Goal: Task Accomplishment & Management: Manage account settings

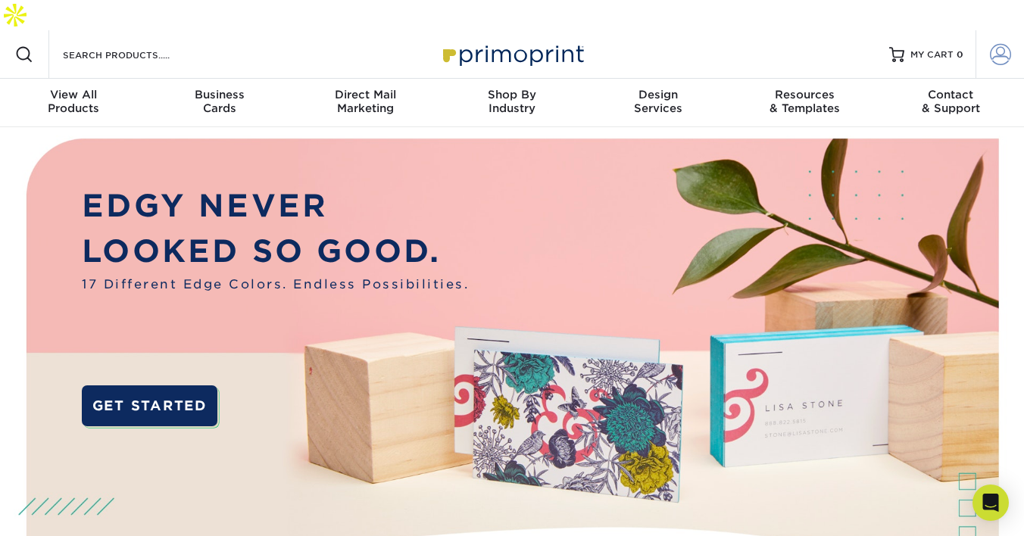
click at [996, 44] on span at bounding box center [1000, 54] width 21 height 21
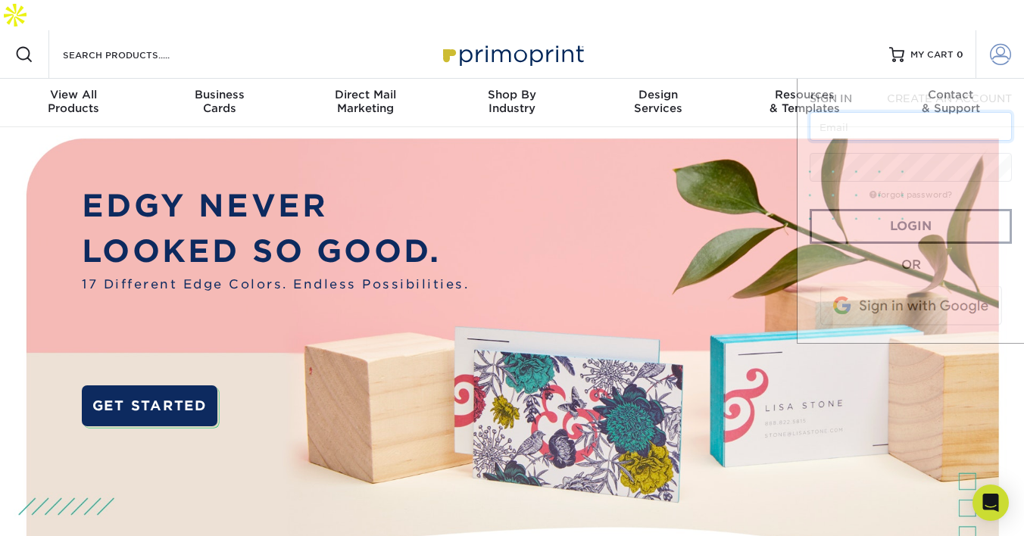
type input "[EMAIL_ADDRESS][DOMAIN_NAME]"
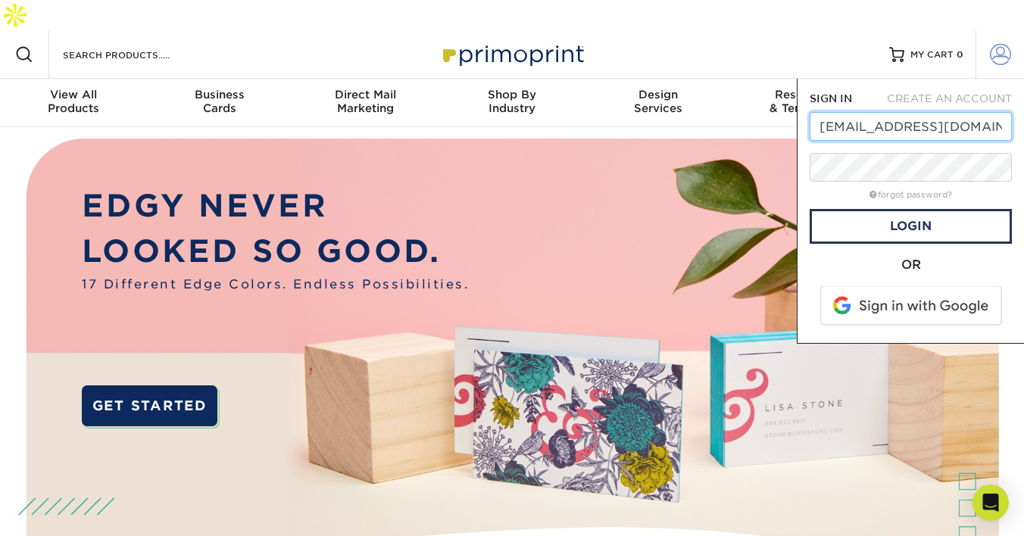
scroll to position [0, 70]
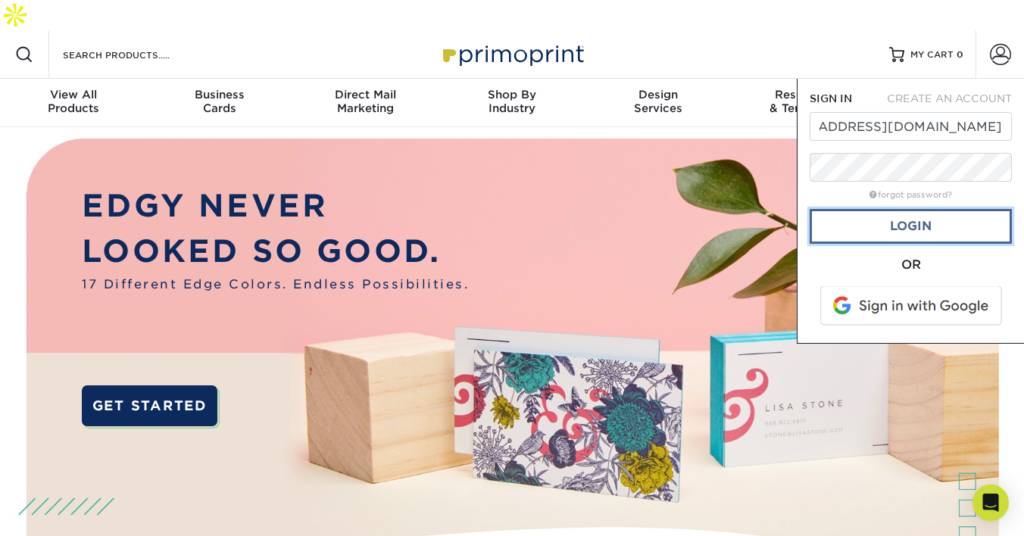
click at [906, 209] on link "Login" at bounding box center [911, 226] width 202 height 35
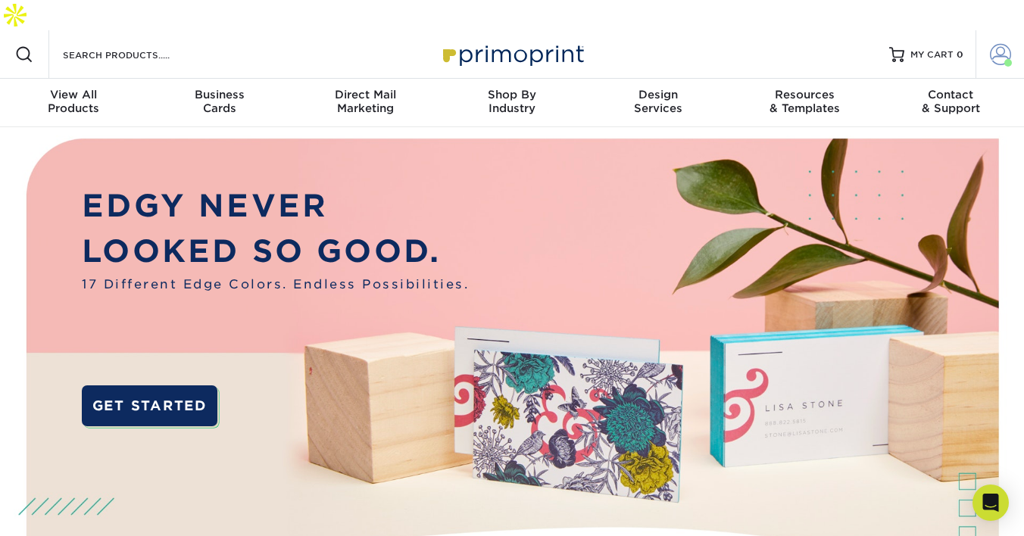
click at [995, 44] on span at bounding box center [1000, 54] width 21 height 21
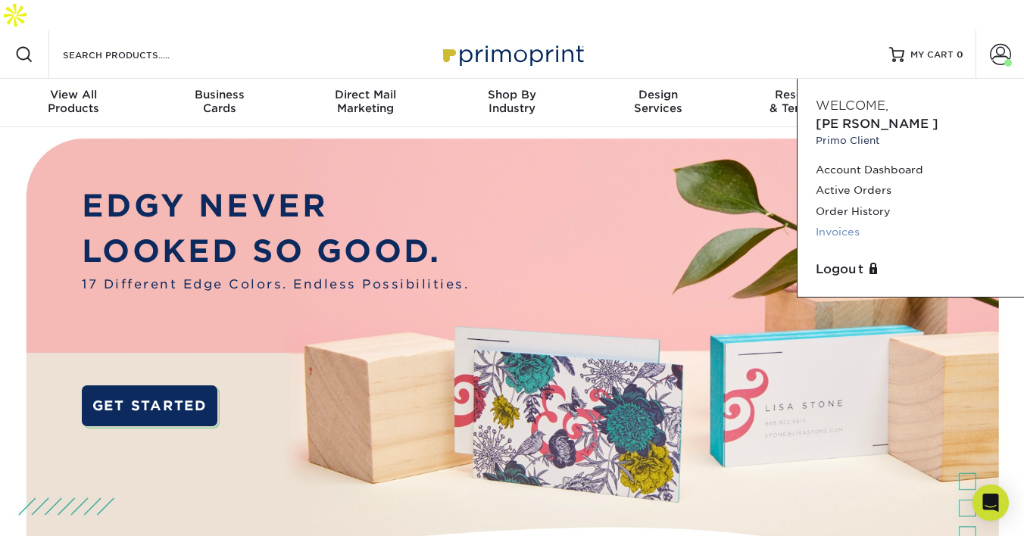
click at [849, 222] on link "Invoices" at bounding box center [911, 232] width 190 height 20
